Goal: Navigation & Orientation: Understand site structure

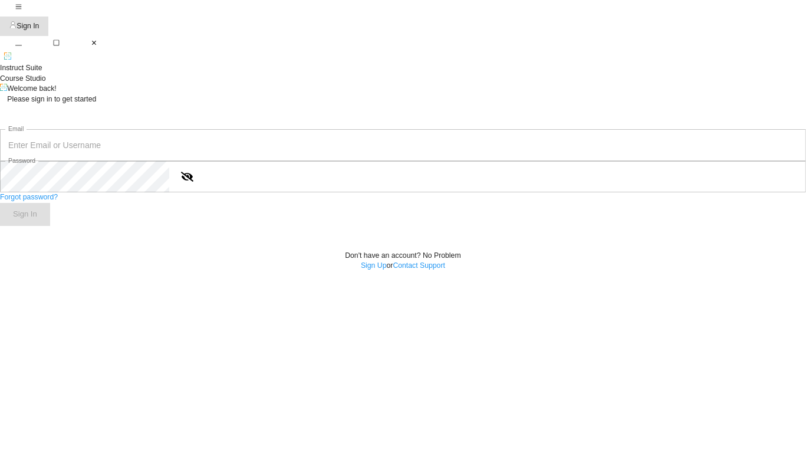
click at [471, 225] on div "Forgot password? Sign In" at bounding box center [403, 208] width 806 height 33
click at [22, 40] on icon "button" at bounding box center [18, 43] width 6 height 6
click at [96, 94] on div "Welcome back!" at bounding box center [51, 89] width 89 height 11
click at [11, 60] on icon ".course-studio_svg__cls-1{isolation:isolate}.course-studio_svg__cls-2{fill:#4db…" at bounding box center [7, 55] width 7 height 7
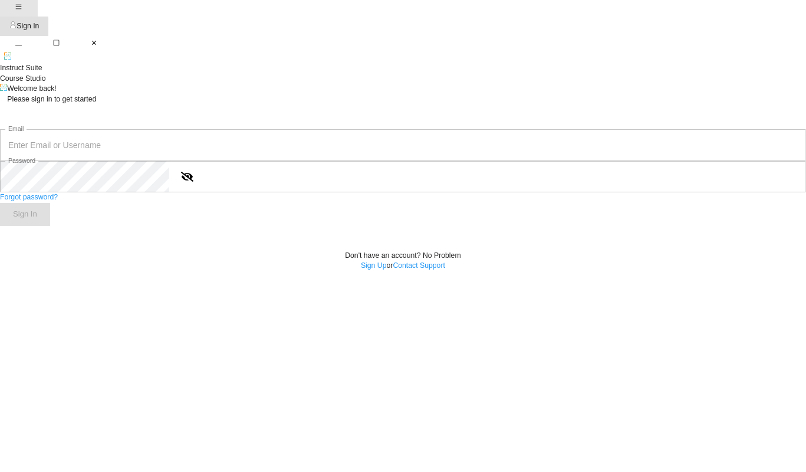
click at [16, 9] on icon "button" at bounding box center [19, 6] width 6 height 5
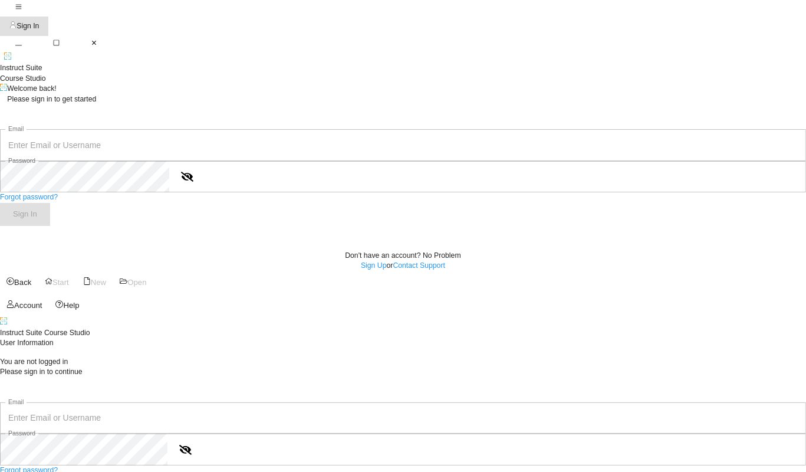
click at [41, 271] on div "Back Start New Open Account Help" at bounding box center [403, 294] width 806 height 46
click at [43, 271] on div "Back Start New Open Account Help" at bounding box center [403, 294] width 806 height 46
click at [64, 313] on div "Help" at bounding box center [72, 306] width 16 height 14
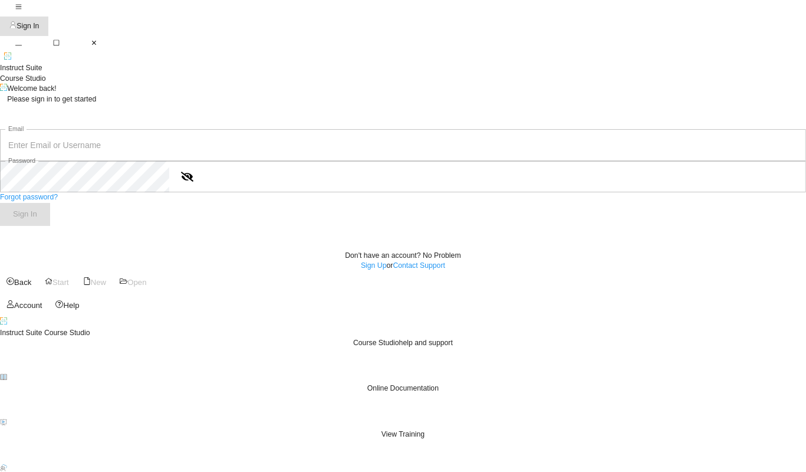
click at [6, 374] on icon at bounding box center [3, 376] width 5 height 4
click at [6, 419] on icon at bounding box center [3, 422] width 6 height 6
click at [42, 313] on div "Account" at bounding box center [28, 306] width 28 height 14
